Goal: Information Seeking & Learning: Learn about a topic

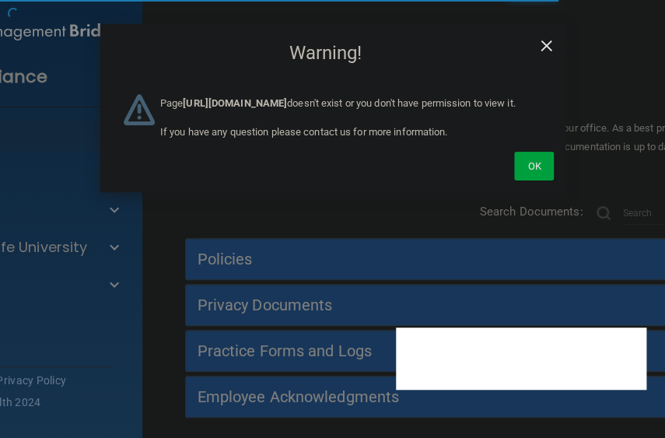
click at [548, 44] on span "×" at bounding box center [546, 43] width 14 height 31
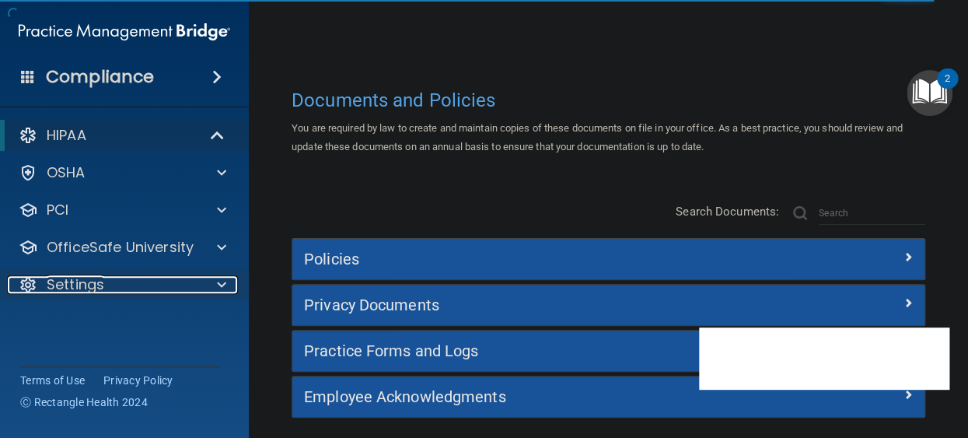
click at [178, 289] on div "Settings" at bounding box center [103, 284] width 192 height 19
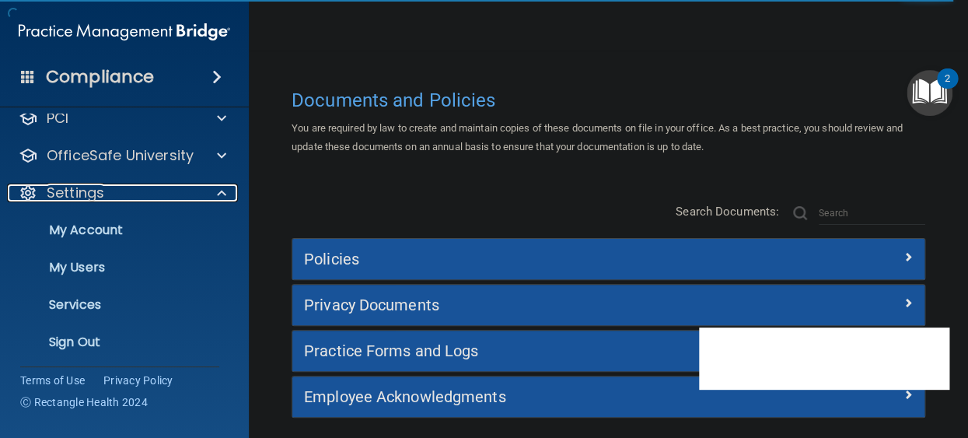
scroll to position [95, 0]
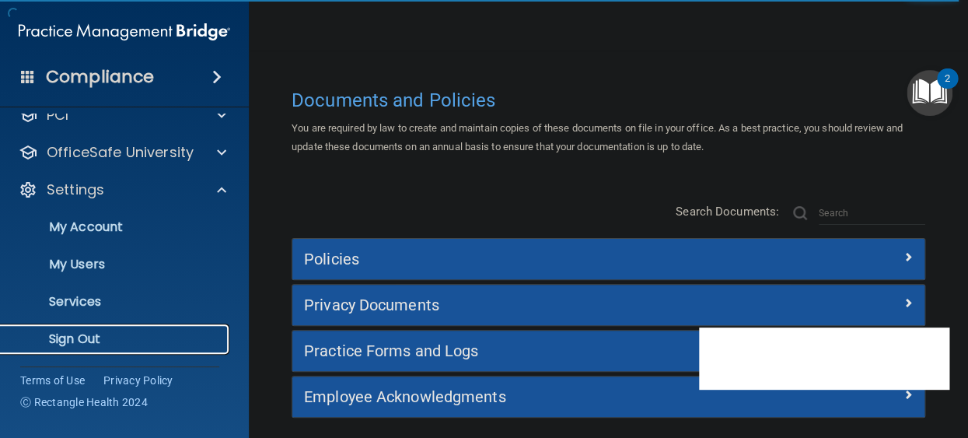
click at [78, 338] on p "Sign Out" at bounding box center [116, 339] width 212 height 16
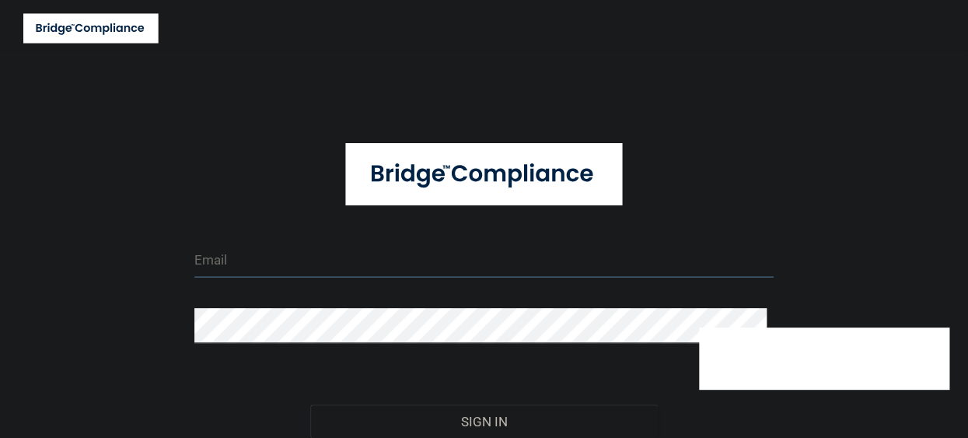
type input "tbrown@rectanglehealth.com"
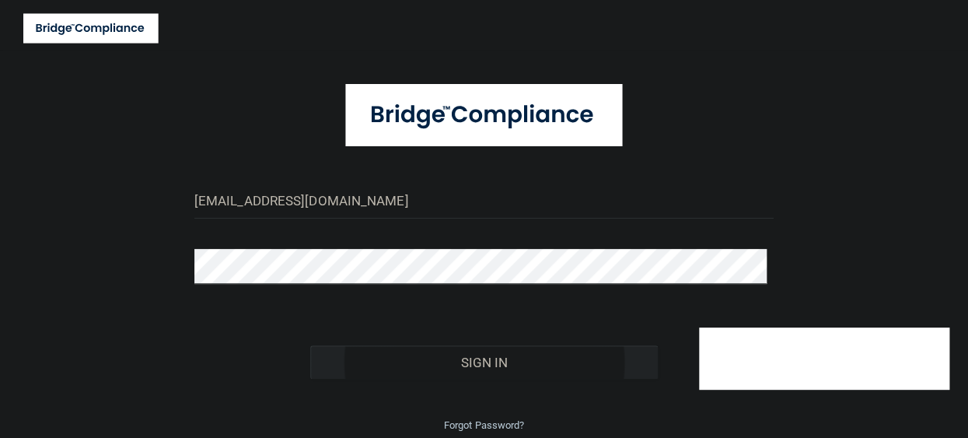
scroll to position [117, 0]
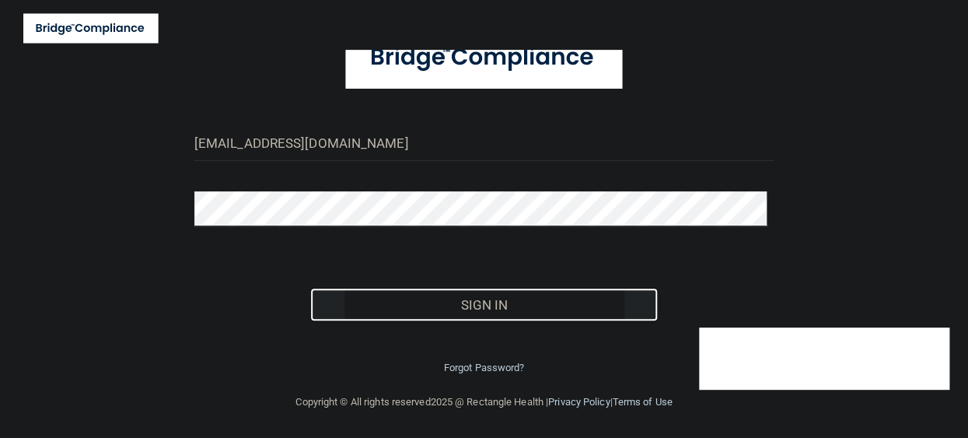
click at [490, 303] on button "Sign In" at bounding box center [484, 305] width 348 height 34
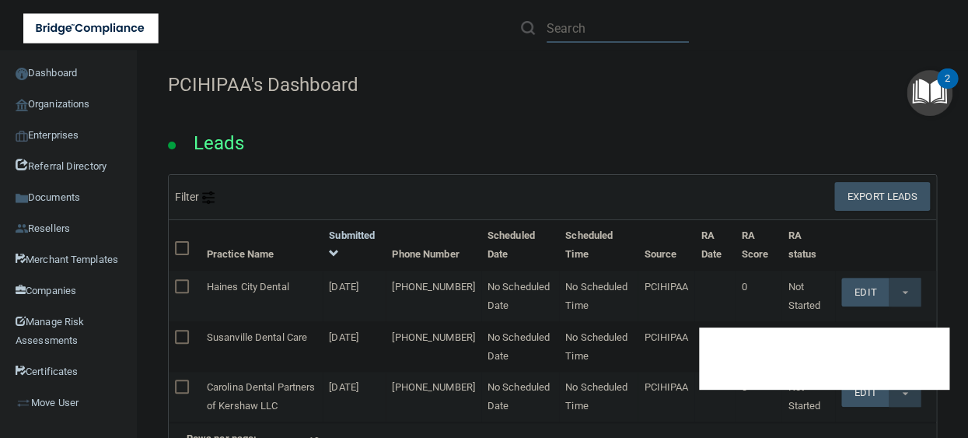
click at [613, 33] on input "text" at bounding box center [618, 28] width 142 height 29
paste input "AccessAbility MedCare LLC/AAMC"
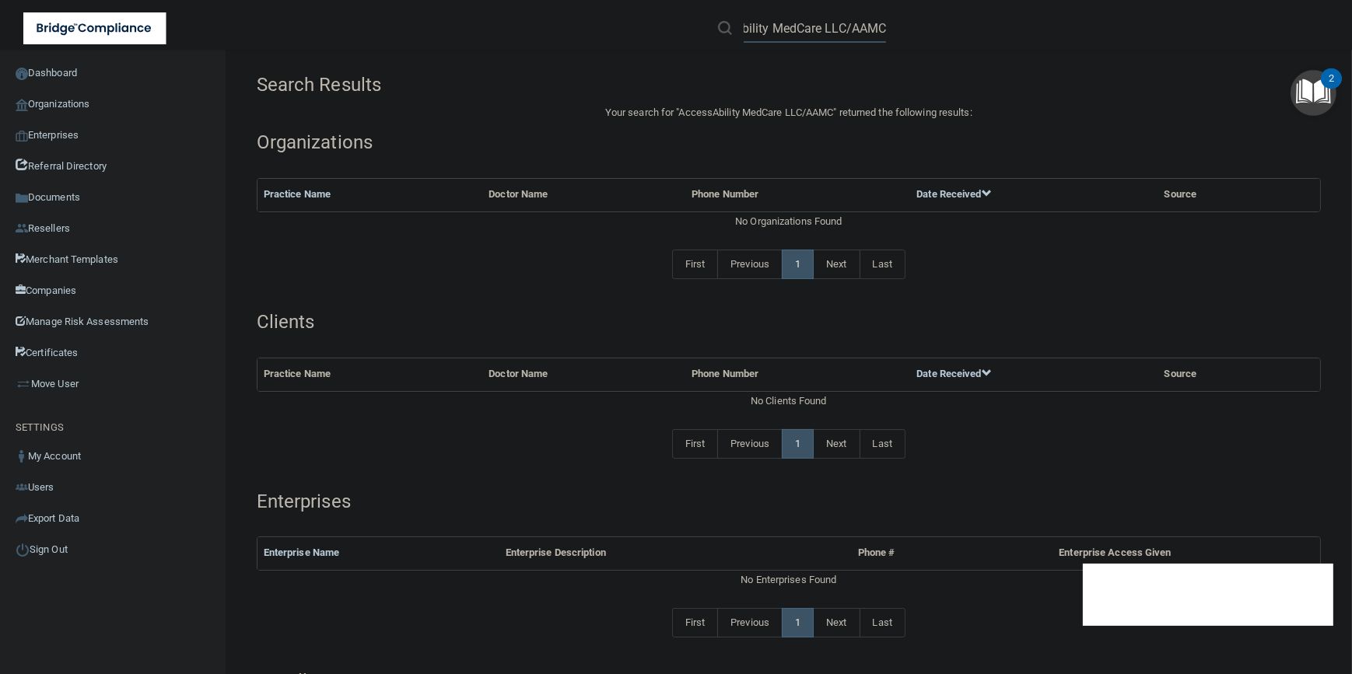
drag, startPoint x: 820, startPoint y: 31, endPoint x: 969, endPoint y: 31, distance: 149.4
click at [664, 31] on div "AccessAbility MedCare LLC/AAMC" at bounding box center [958, 28] width 526 height 56
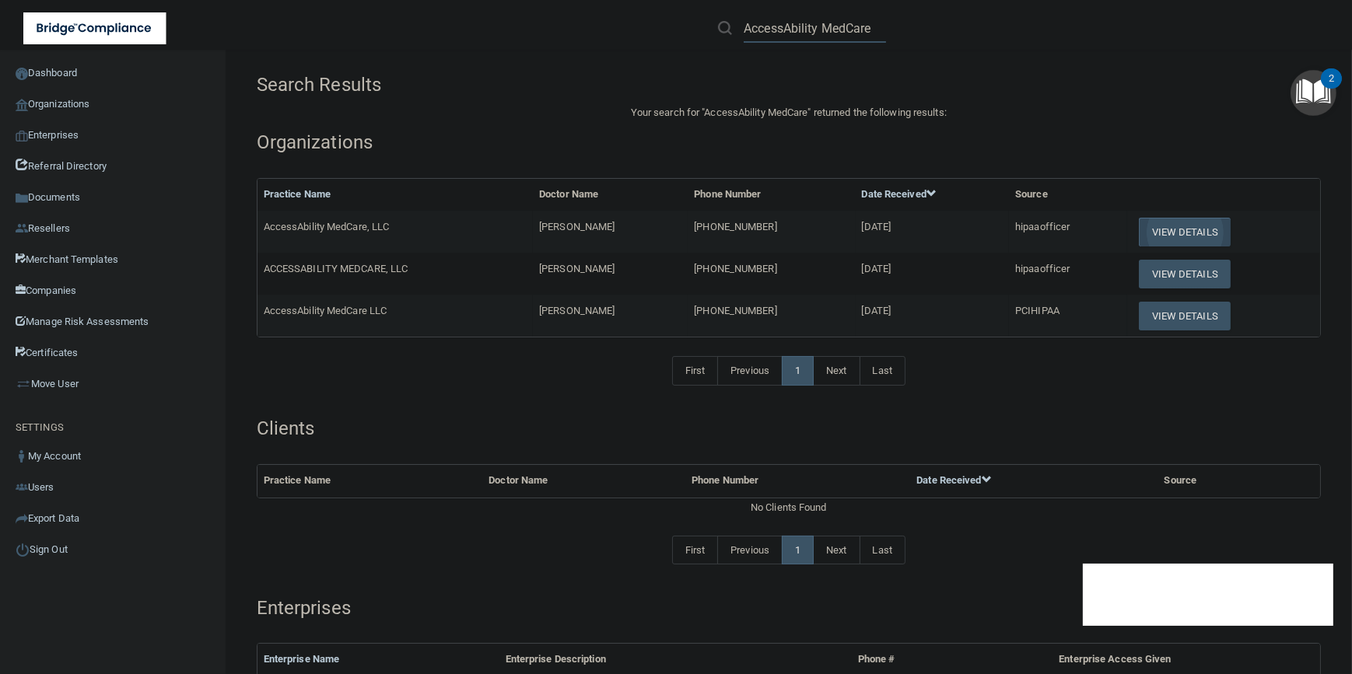
type input "AccessAbility MedCare"
click at [664, 231] on button "View Details" at bounding box center [1185, 232] width 92 height 29
click at [664, 278] on button "View Details" at bounding box center [1185, 274] width 92 height 29
click at [664, 319] on button "View Details" at bounding box center [1185, 316] width 92 height 29
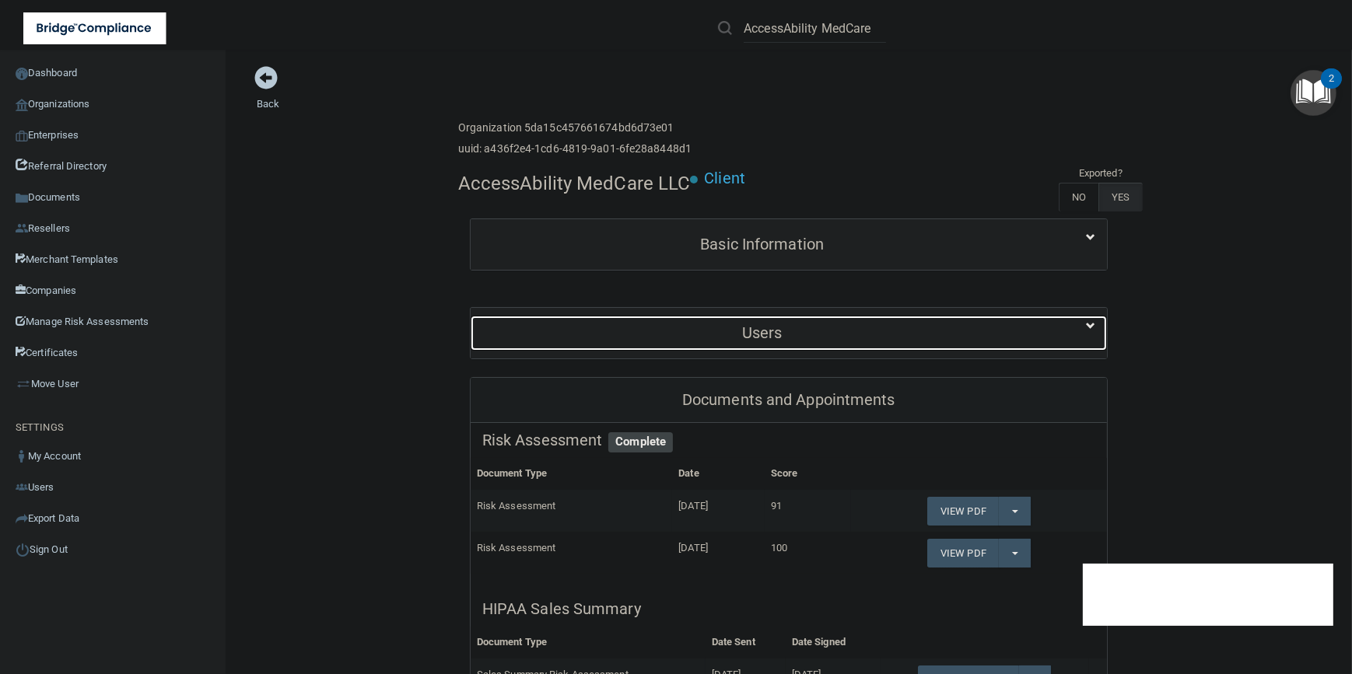
click at [664, 342] on div "Users" at bounding box center [762, 333] width 583 height 35
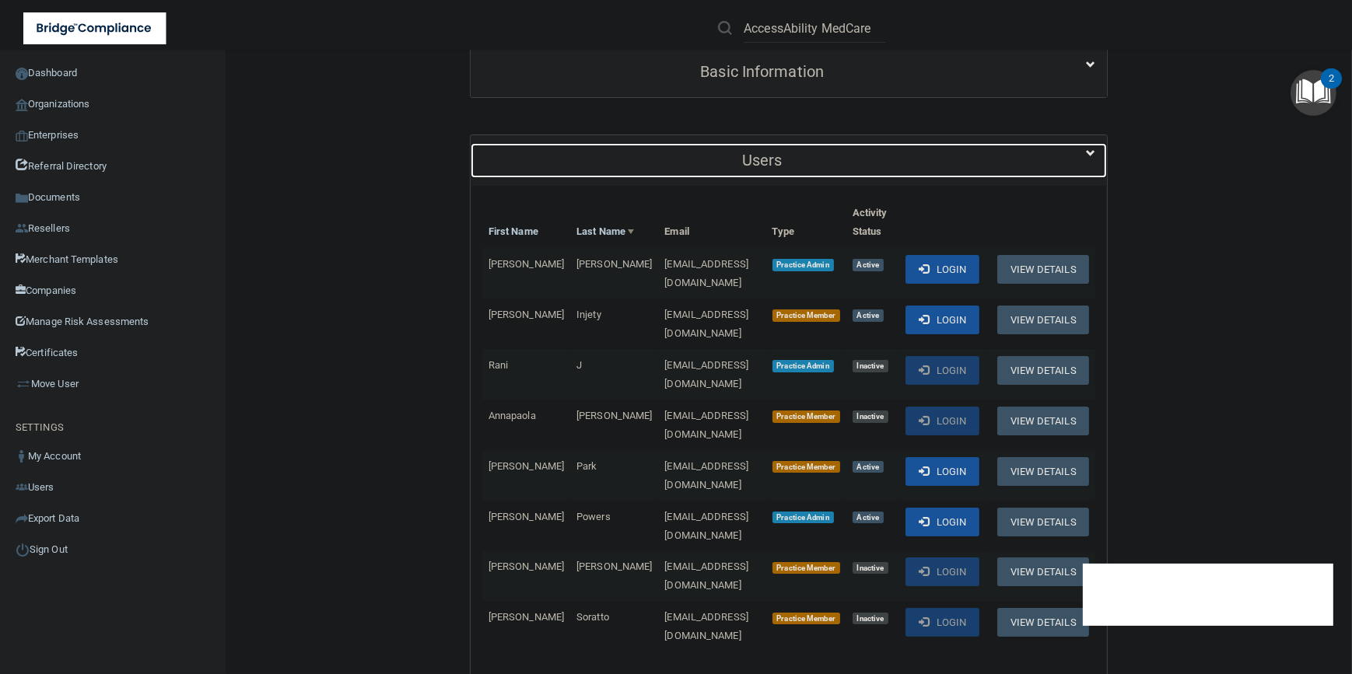
scroll to position [282, 0]
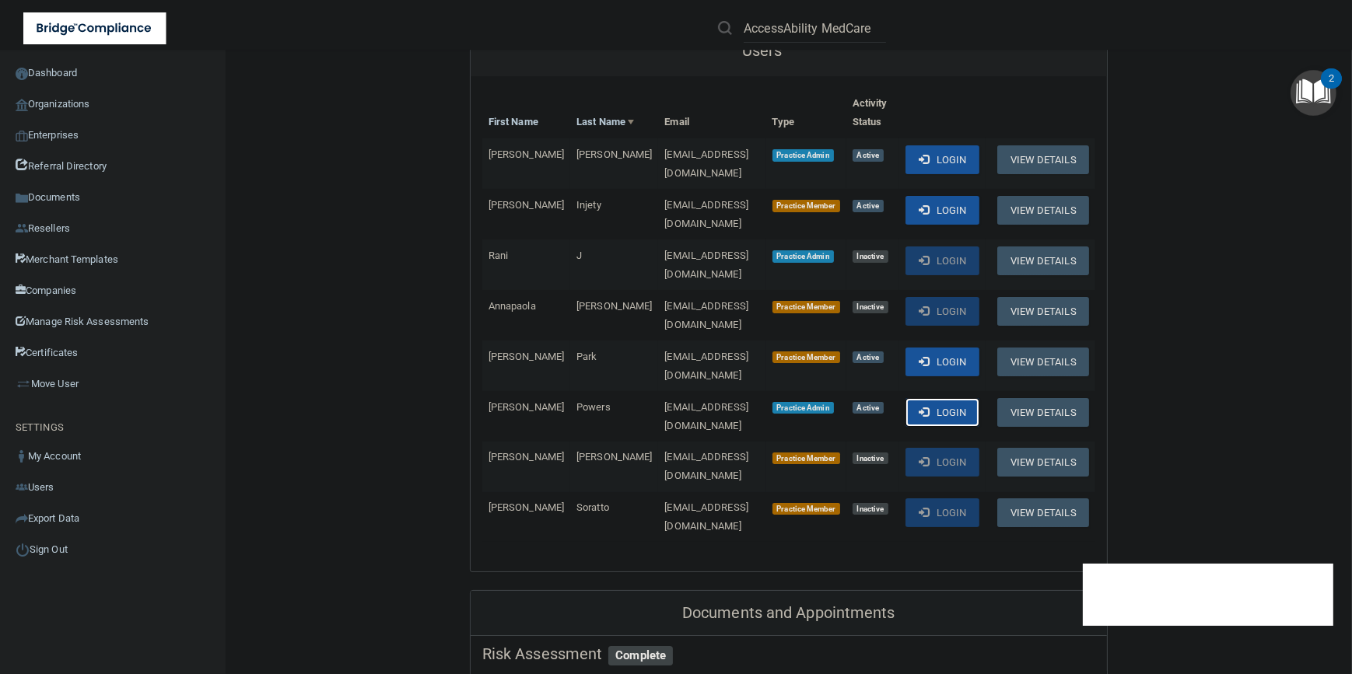
click at [664, 398] on button "Login" at bounding box center [942, 412] width 74 height 29
click at [664, 163] on button "Login" at bounding box center [942, 159] width 74 height 29
click at [664, 151] on button "Login" at bounding box center [942, 159] width 74 height 29
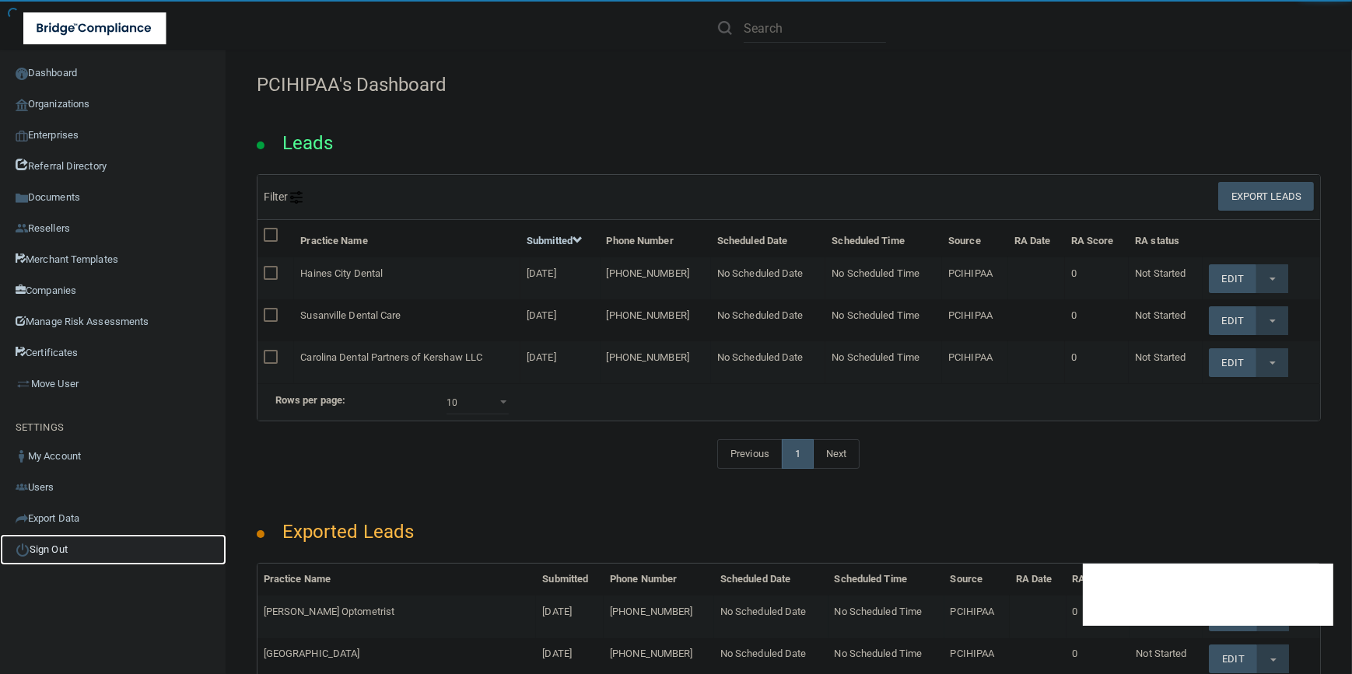
drag, startPoint x: 45, startPoint y: 534, endPoint x: 46, endPoint y: 546, distance: 11.7
click at [46, 537] on link "Sign Out" at bounding box center [113, 549] width 226 height 31
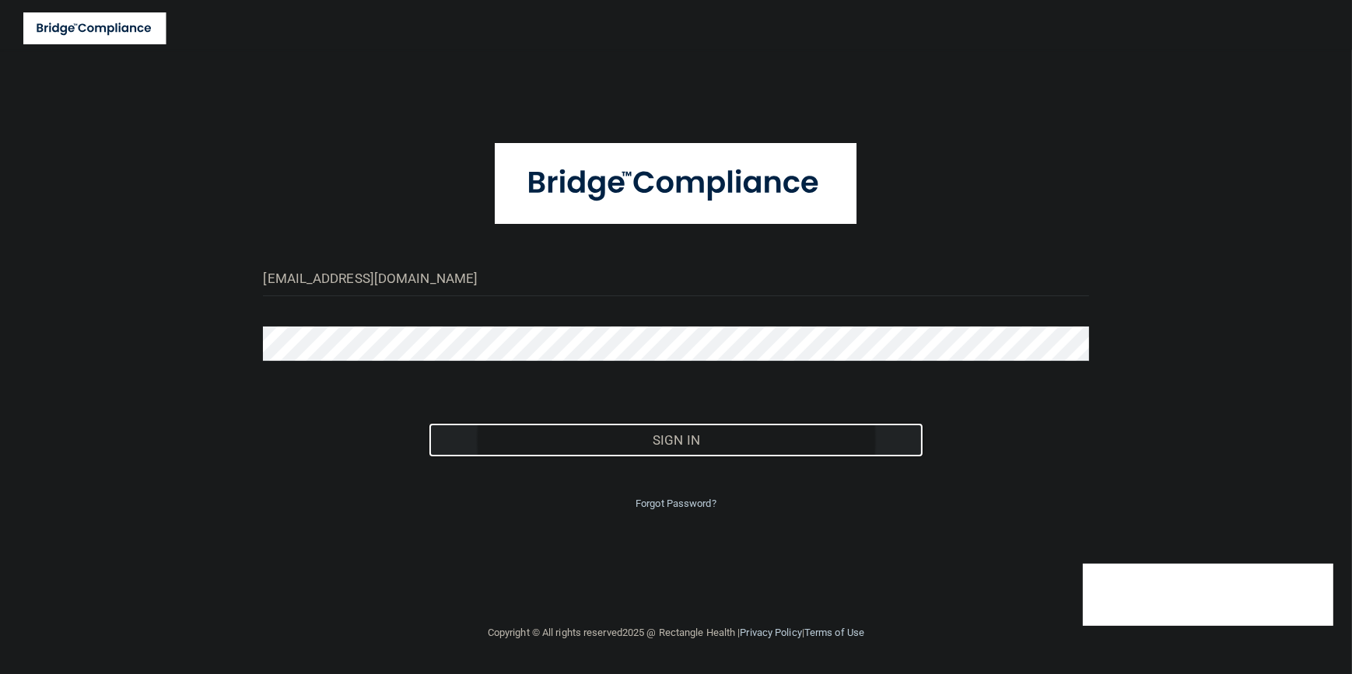
click at [687, 444] on button "Sign In" at bounding box center [677, 440] width 496 height 34
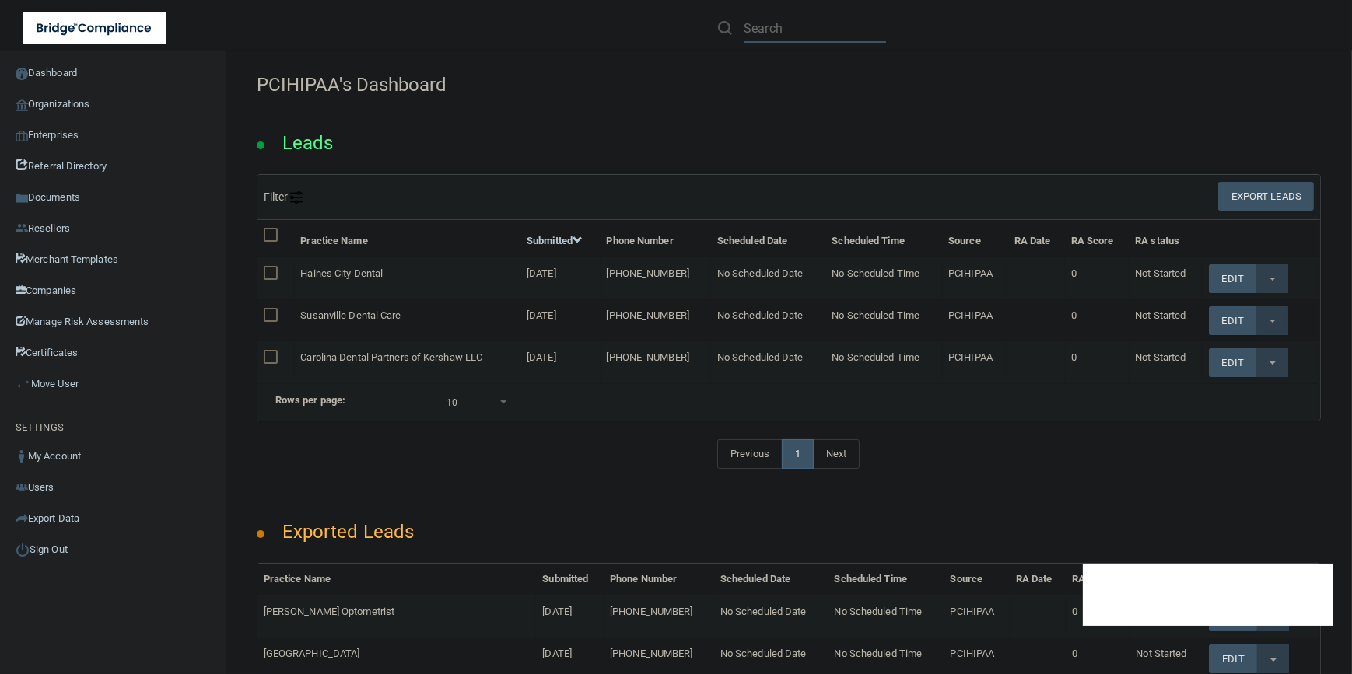
click at [761, 25] on input "text" at bounding box center [815, 28] width 142 height 29
click at [778, 35] on input "text" at bounding box center [815, 28] width 142 height 29
paste input "AccessAbility MedCare LLC/AAMC"
drag, startPoint x: 819, startPoint y: 29, endPoint x: 961, endPoint y: 29, distance: 141.6
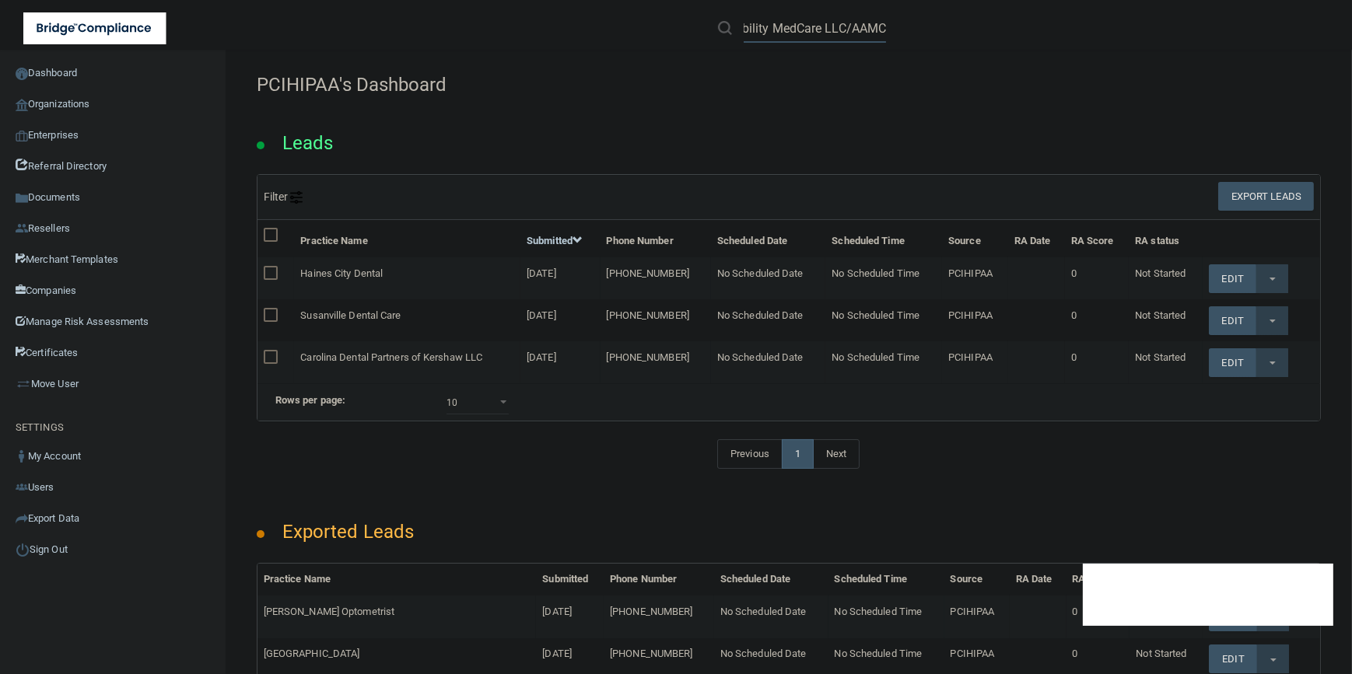
click at [961, 29] on div "AccessAbility MedCare LLC/AAMC" at bounding box center [958, 28] width 526 height 56
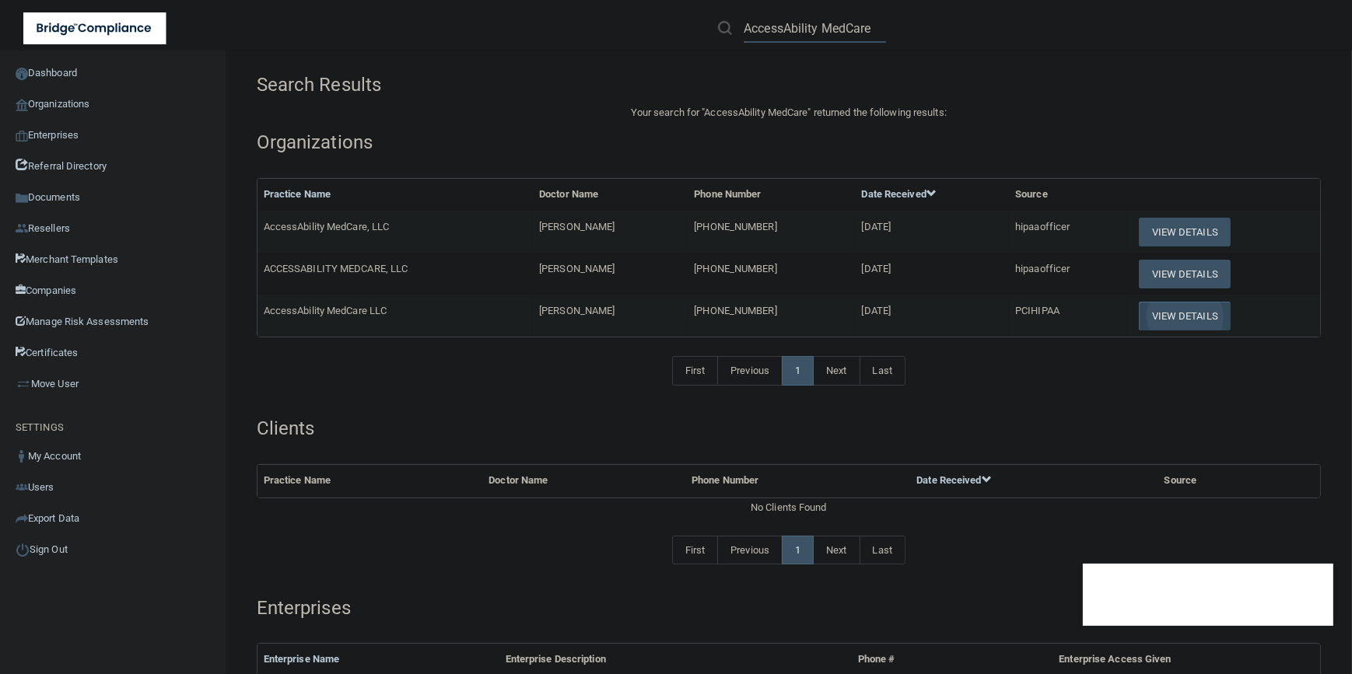
type input "AccessAbility MedCare"
click at [1182, 316] on button "View Details" at bounding box center [1185, 316] width 92 height 29
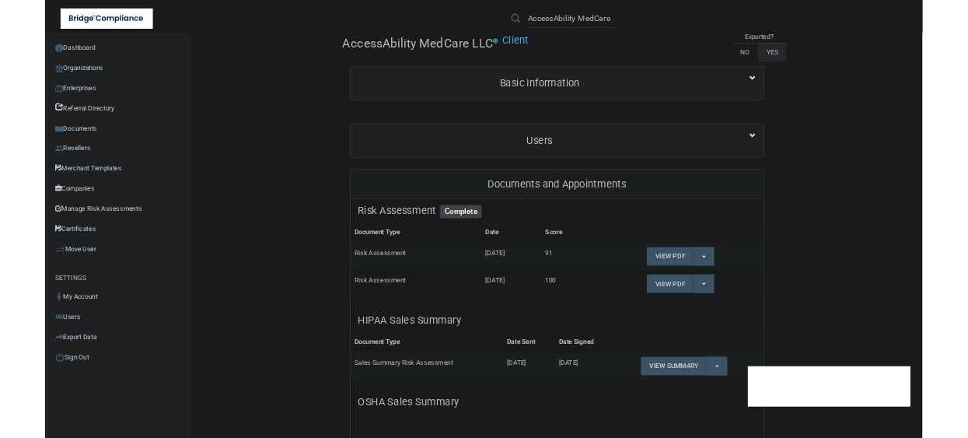
scroll to position [141, 0]
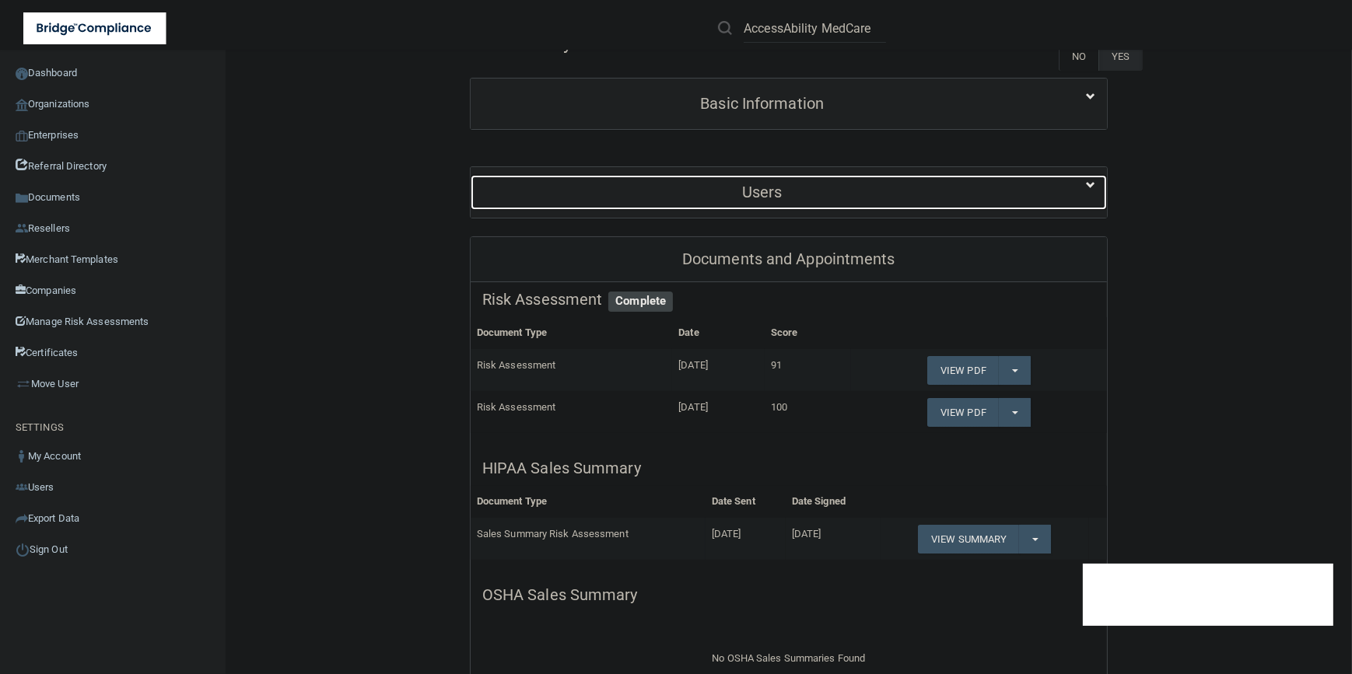
click at [834, 194] on h5 "Users" at bounding box center [762, 192] width 560 height 17
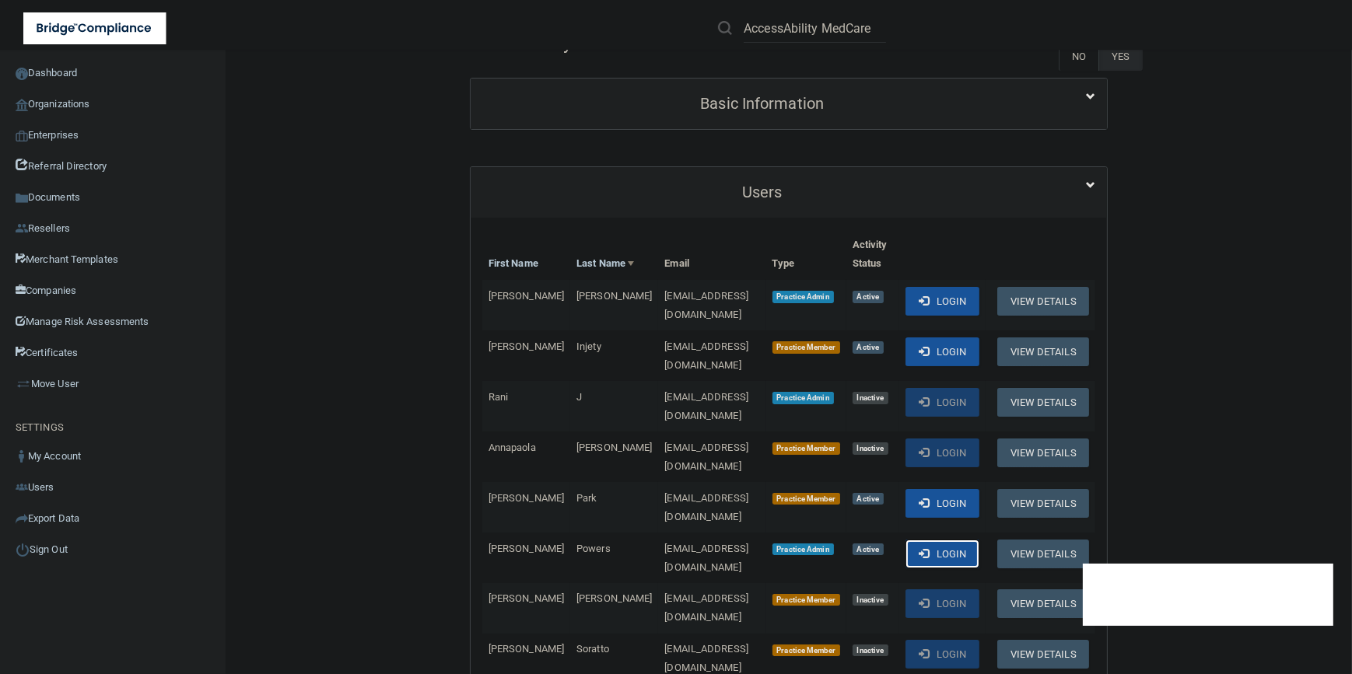
click at [921, 548] on span at bounding box center [924, 553] width 10 height 10
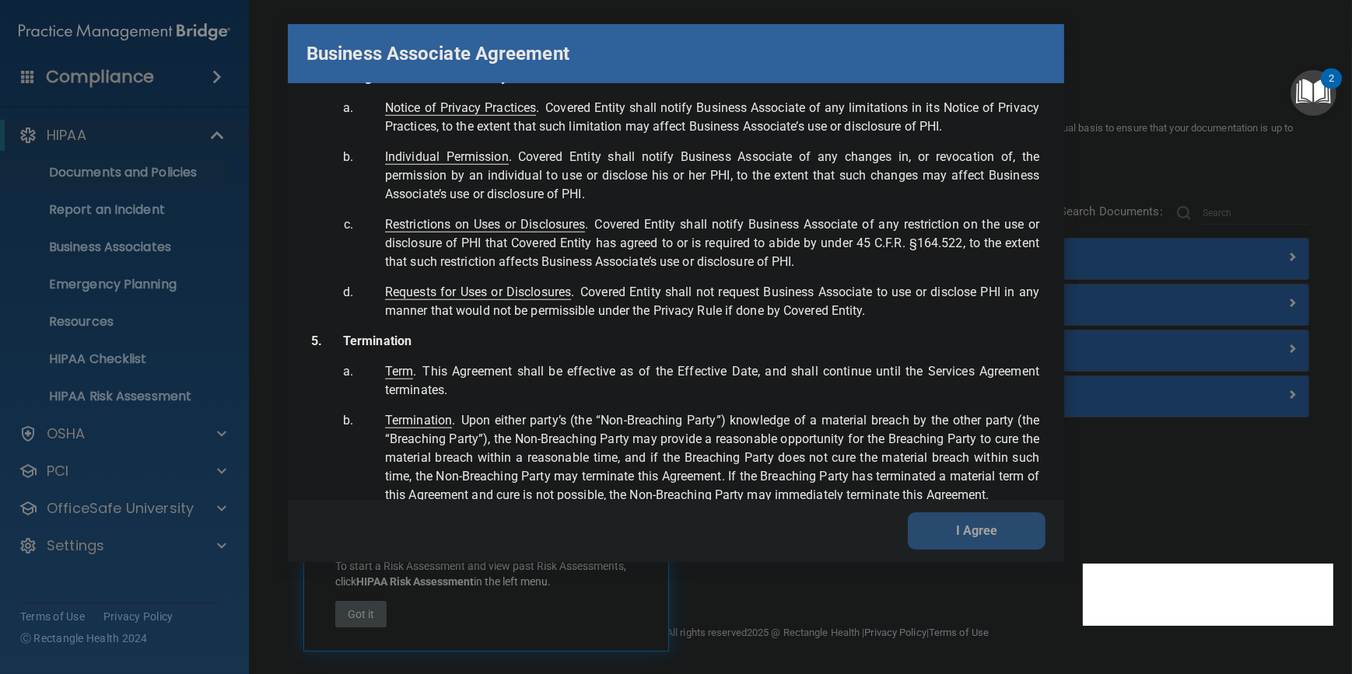
scroll to position [3154, 0]
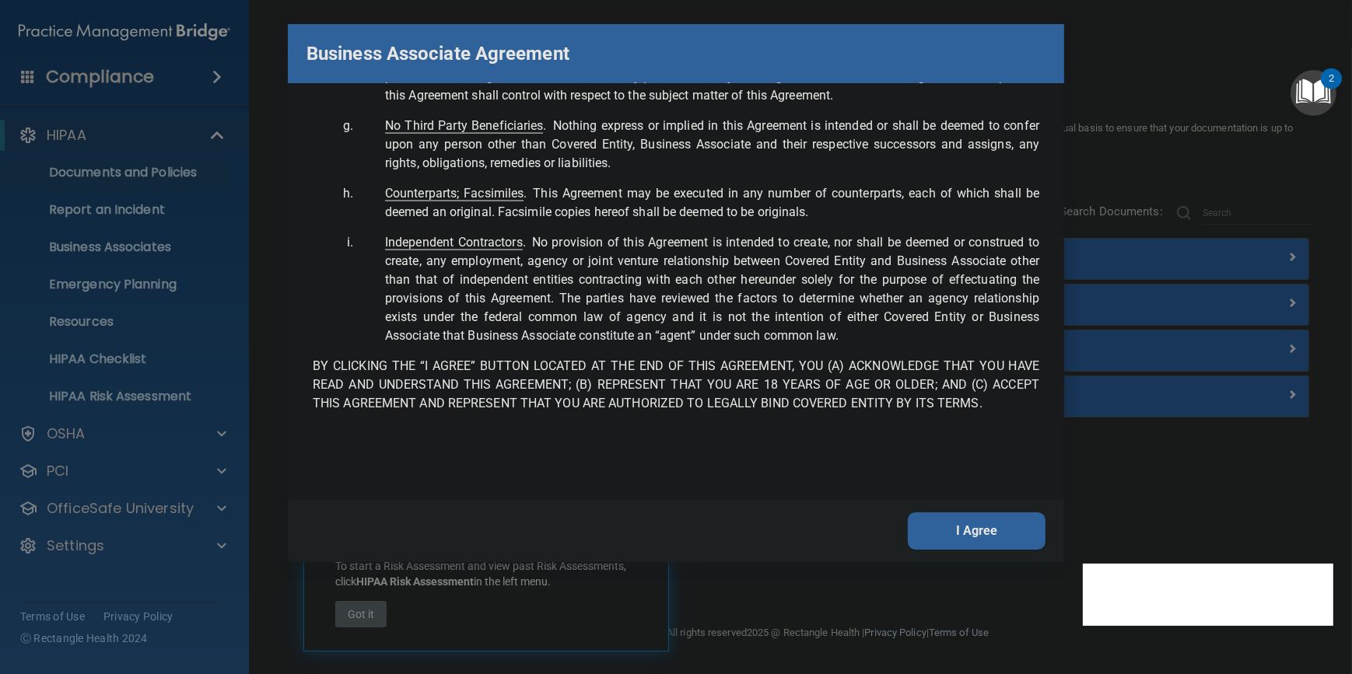
click at [963, 525] on button "I Agree" at bounding box center [977, 531] width 138 height 37
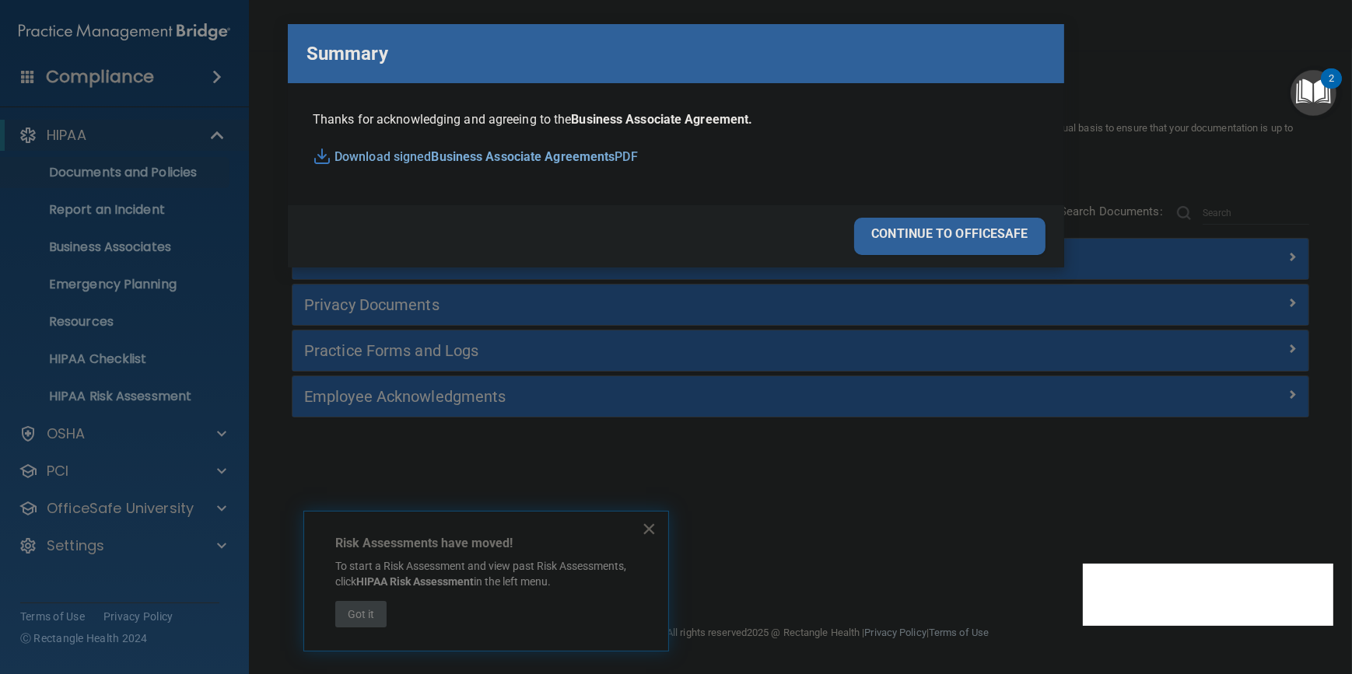
click at [917, 504] on div "Business Associate Agreement Please sign this updated Business Associate Agreem…" at bounding box center [676, 337] width 1352 height 674
click at [940, 243] on div "continue to officesafe" at bounding box center [949, 236] width 191 height 37
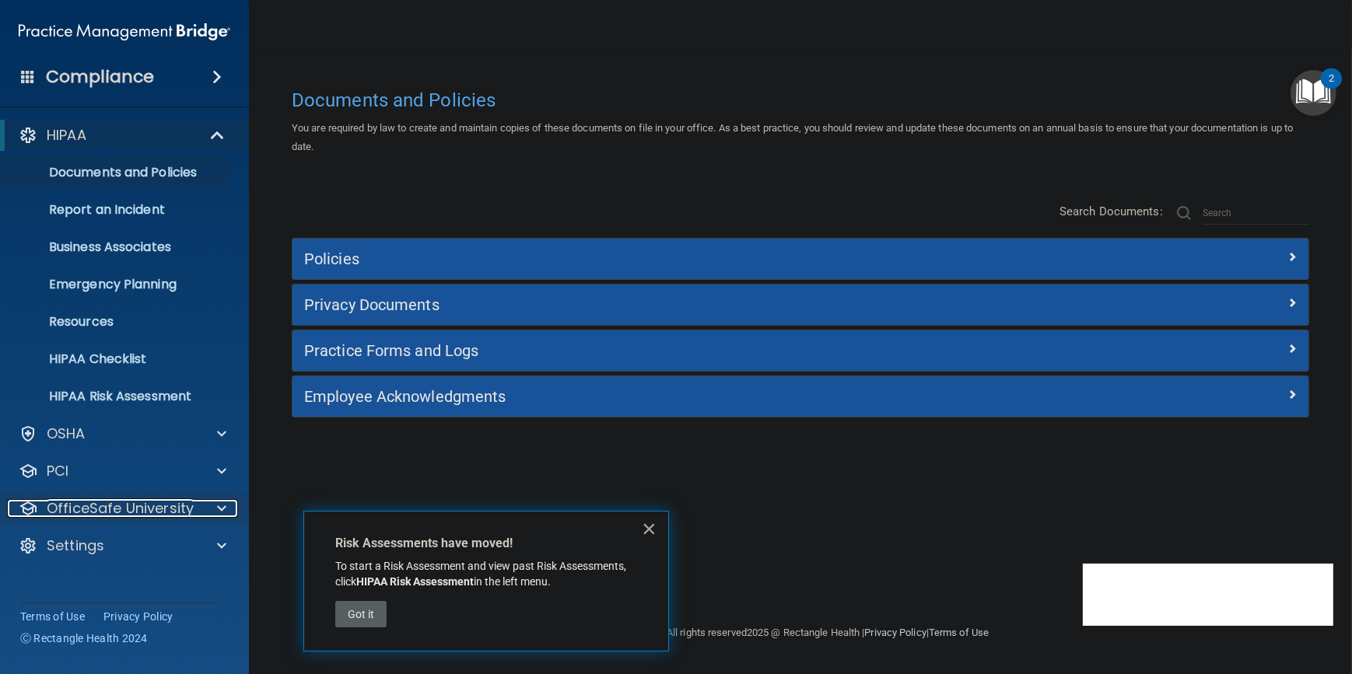
click at [117, 510] on p "OfficeSafe University" at bounding box center [120, 508] width 147 height 19
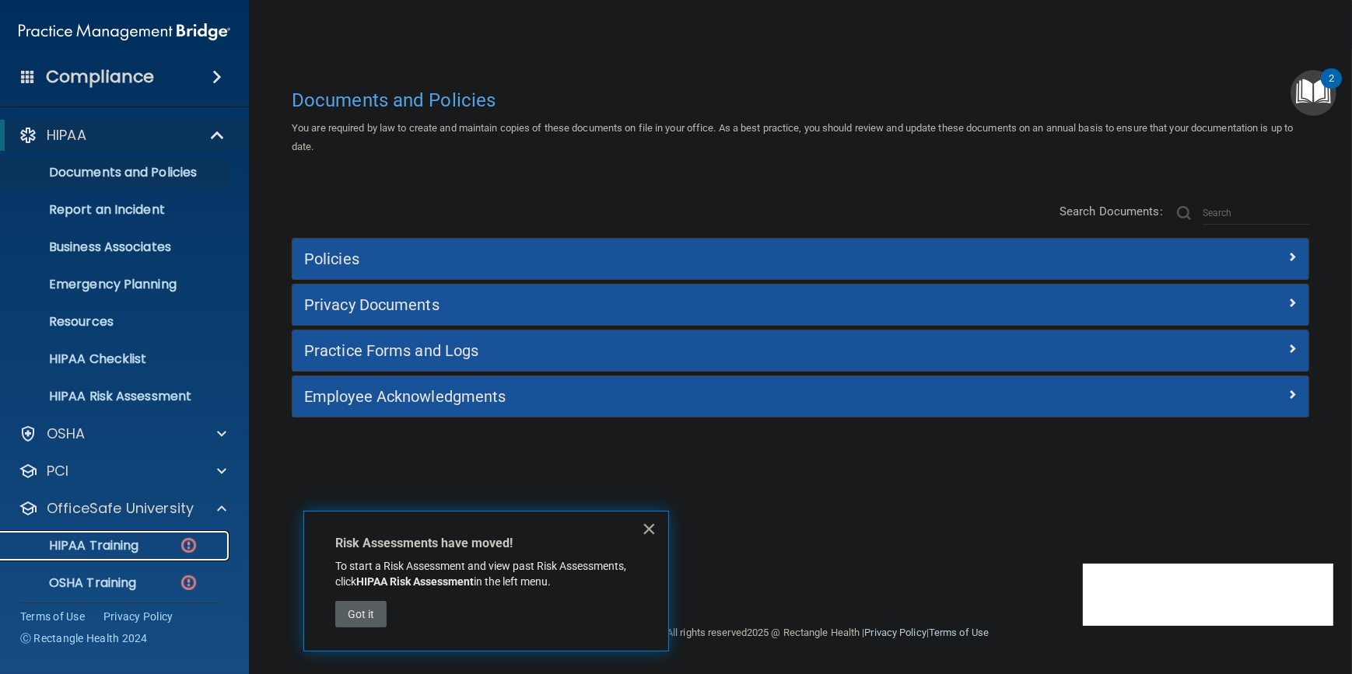
click at [100, 550] on p "HIPAA Training" at bounding box center [74, 546] width 128 height 16
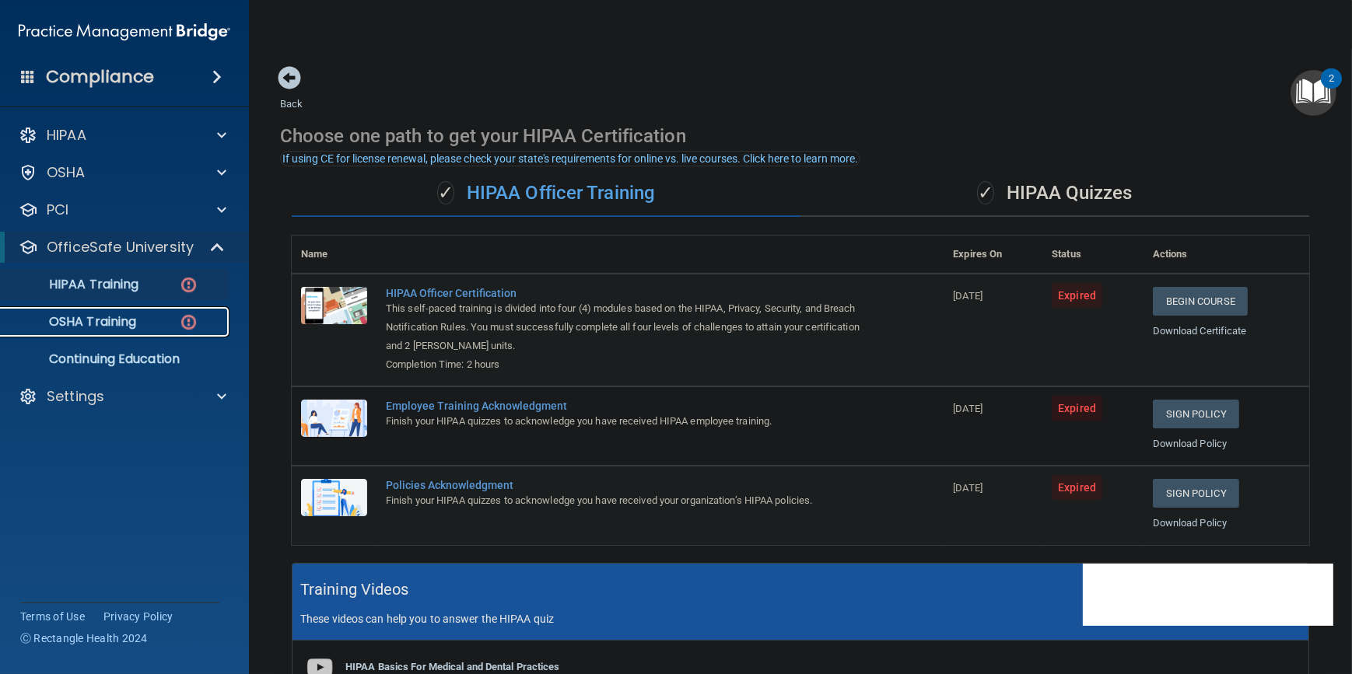
click at [112, 317] on p "OSHA Training" at bounding box center [73, 322] width 126 height 16
drag, startPoint x: 150, startPoint y: 0, endPoint x: 117, endPoint y: 324, distance: 326.1
click at [117, 324] on p "OSHA Training" at bounding box center [73, 322] width 126 height 16
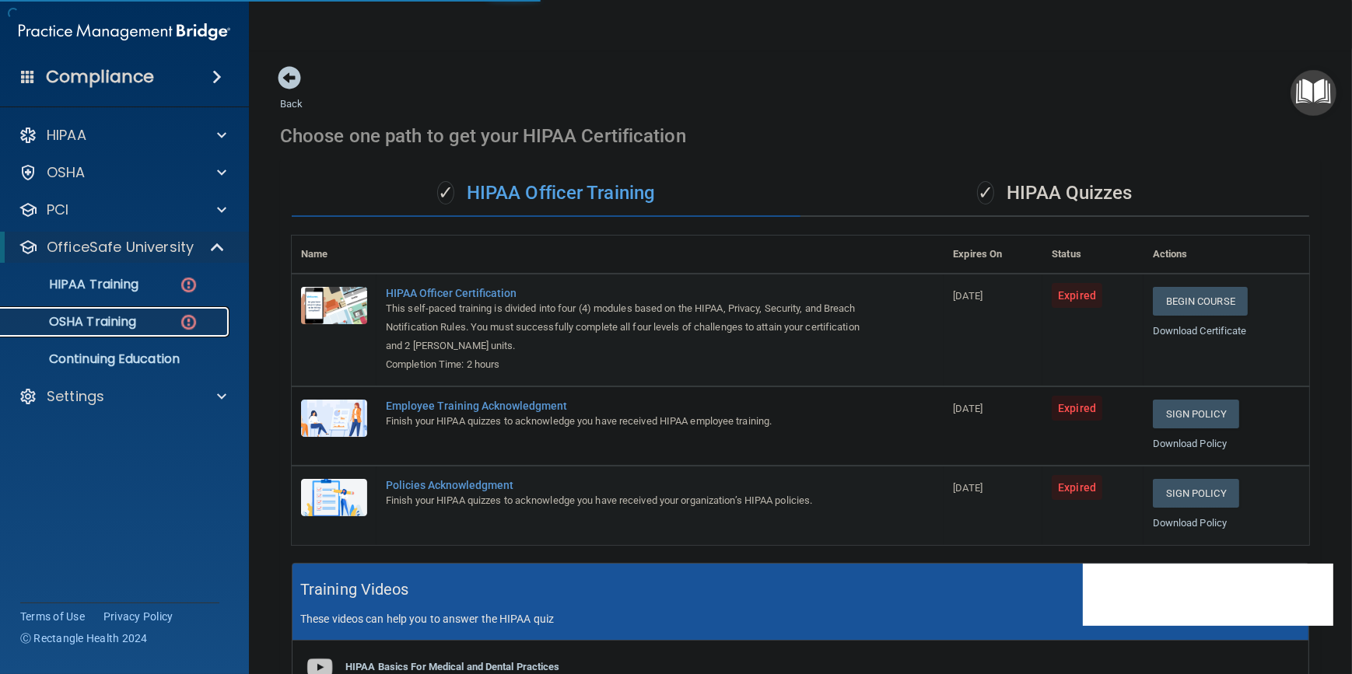
click at [126, 329] on p "OSHA Training" at bounding box center [73, 322] width 126 height 16
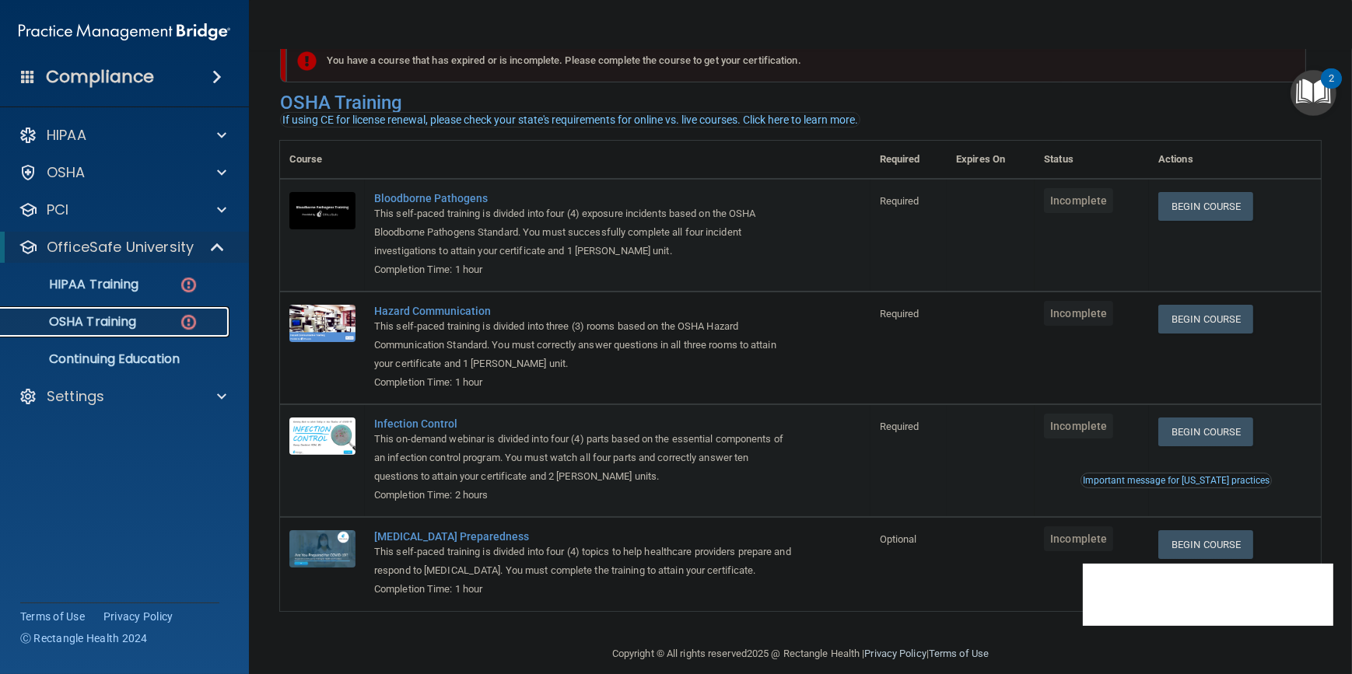
scroll to position [60, 0]
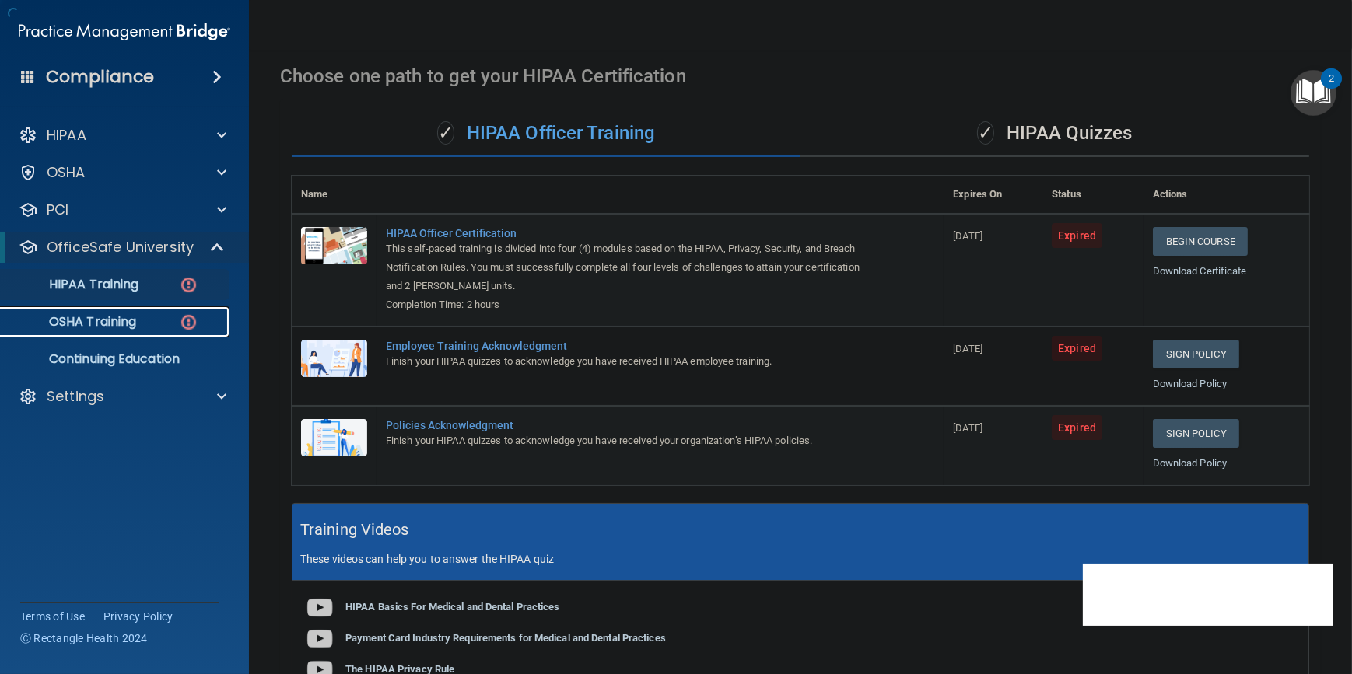
scroll to position [370, 0]
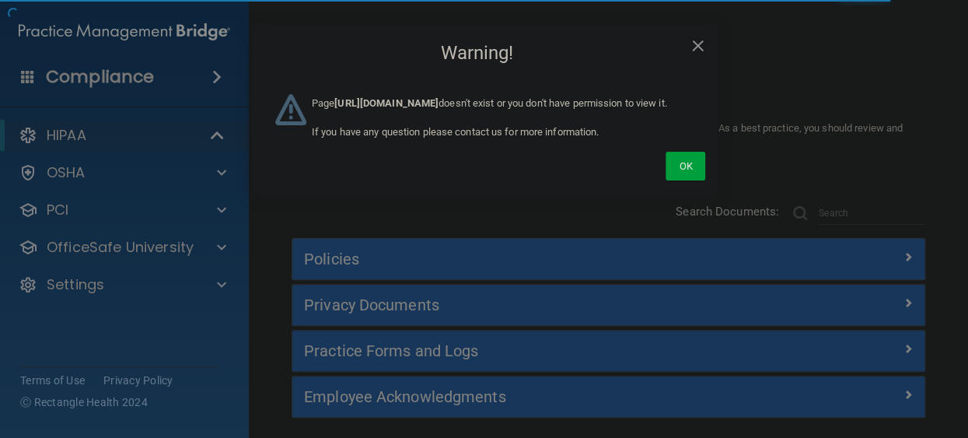
click at [689, 52] on h4 "Warning!" at bounding box center [485, 53] width 442 height 34
click at [698, 49] on span "×" at bounding box center [698, 43] width 14 height 31
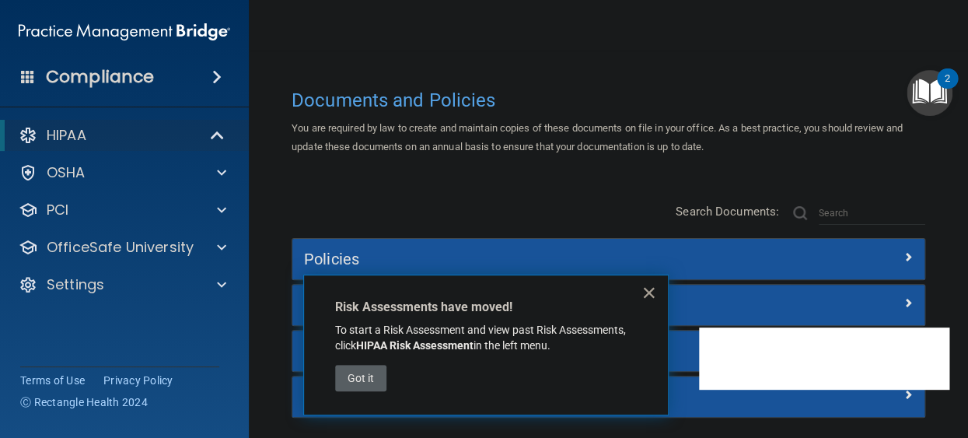
click at [653, 292] on button "×" at bounding box center [649, 292] width 15 height 25
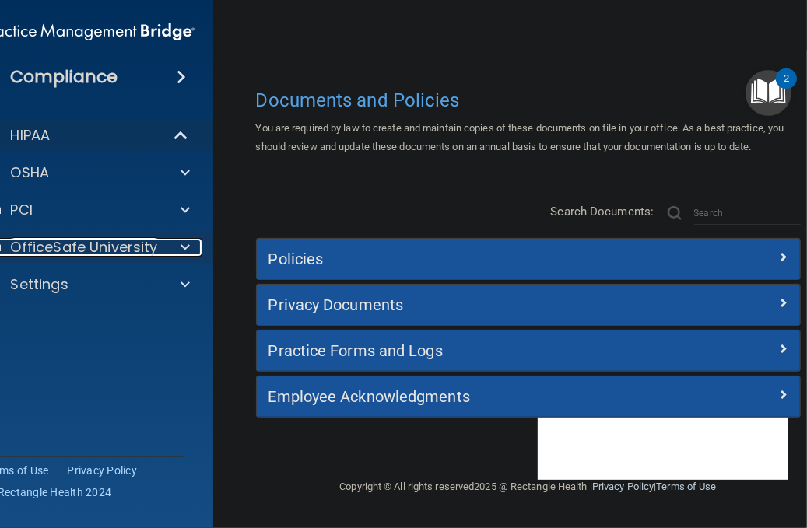
click at [192, 243] on div at bounding box center [182, 247] width 39 height 19
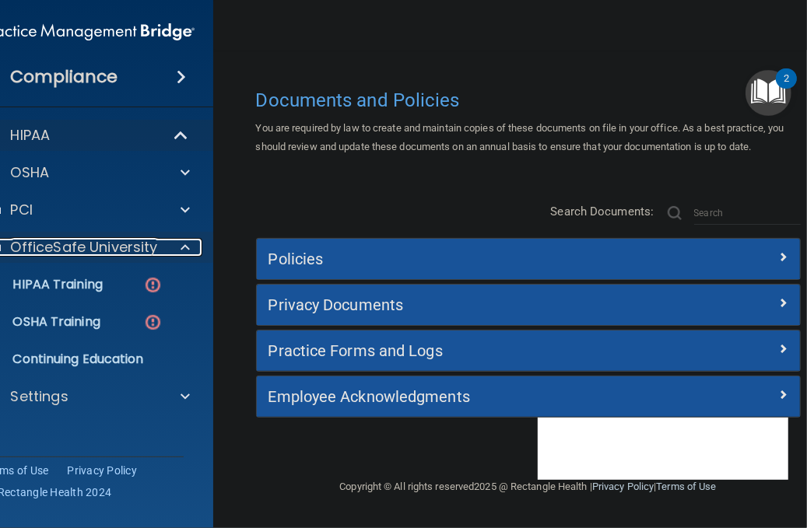
click at [192, 243] on div at bounding box center [182, 247] width 39 height 19
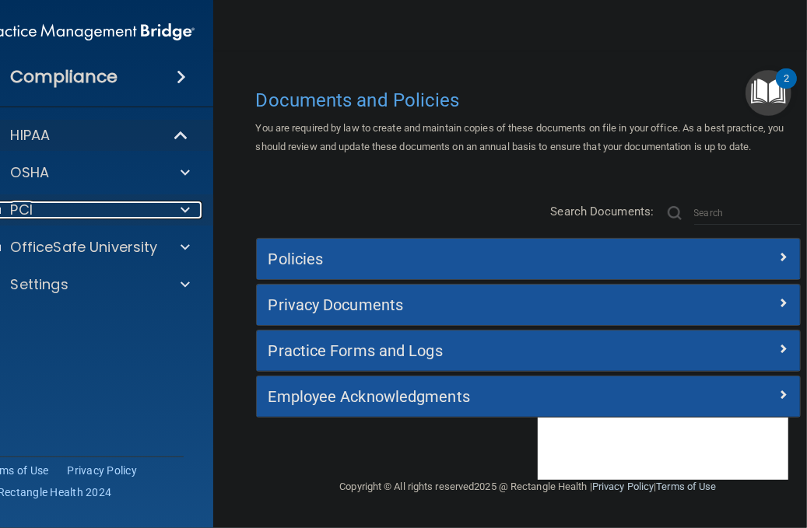
click at [189, 210] on span at bounding box center [184, 210] width 9 height 19
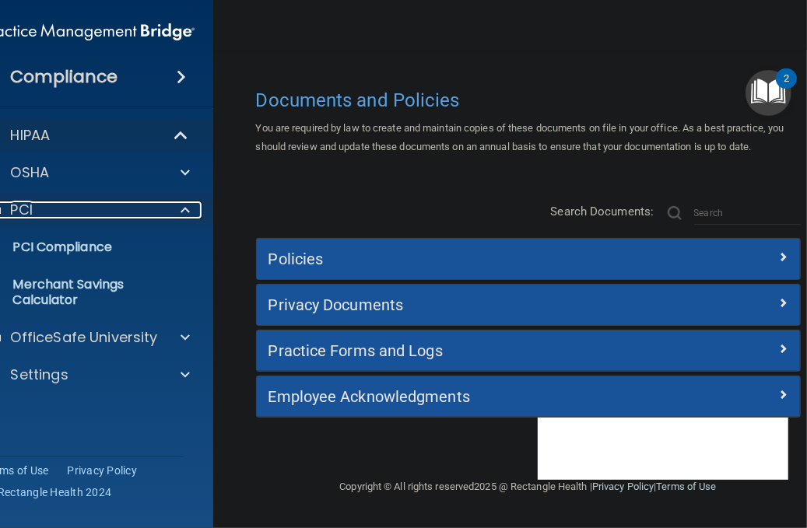
click at [189, 210] on span at bounding box center [184, 210] width 9 height 19
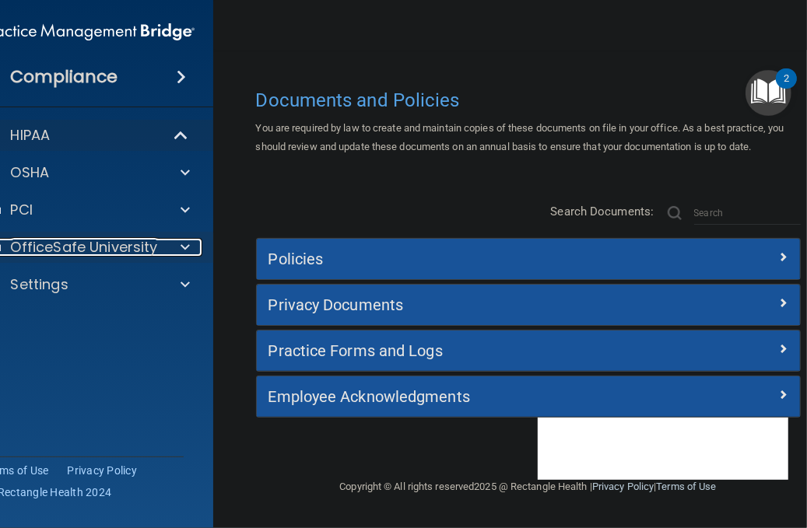
click at [181, 241] on span at bounding box center [184, 247] width 9 height 19
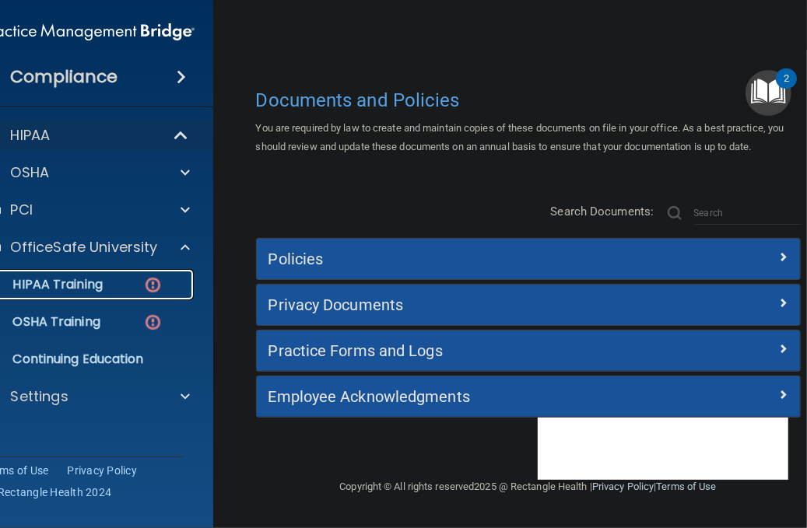
click at [107, 280] on div "HIPAA Training" at bounding box center [80, 285] width 212 height 16
